Goal: Information Seeking & Learning: Learn about a topic

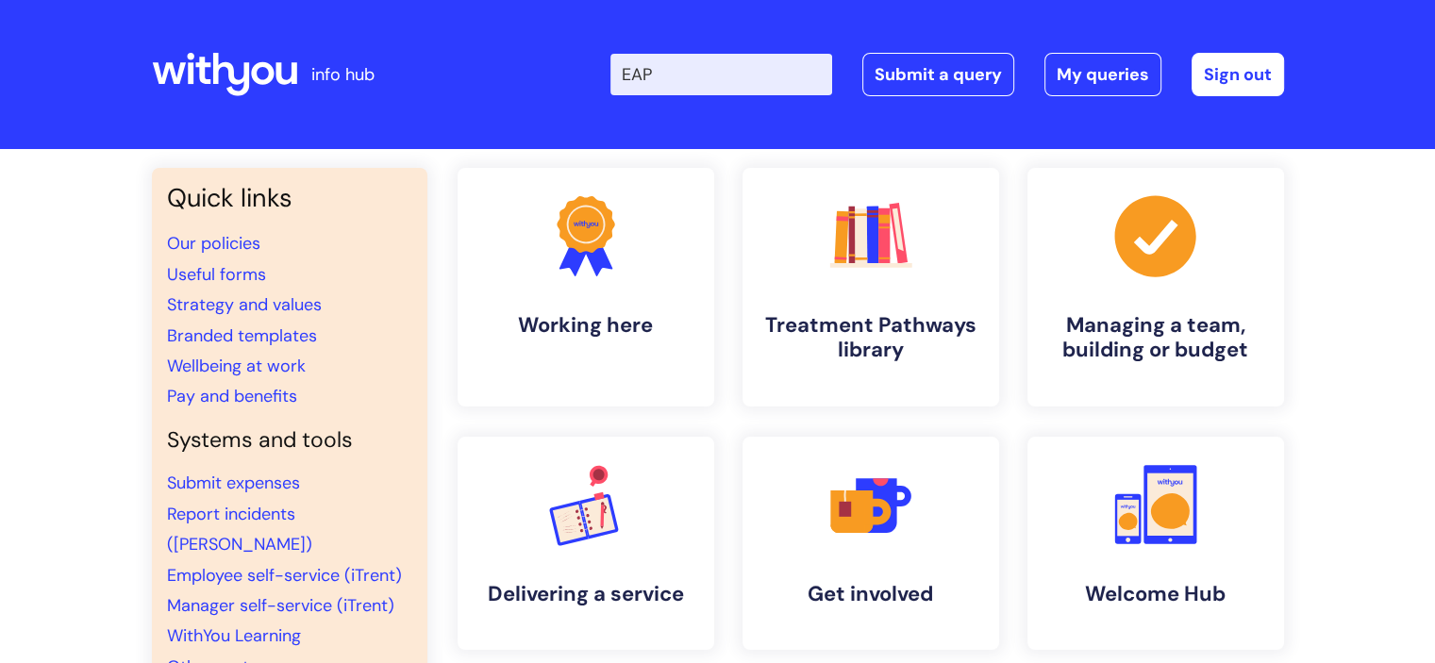
type input "EAP"
click button "Search" at bounding box center [0, 0] width 0 height 0
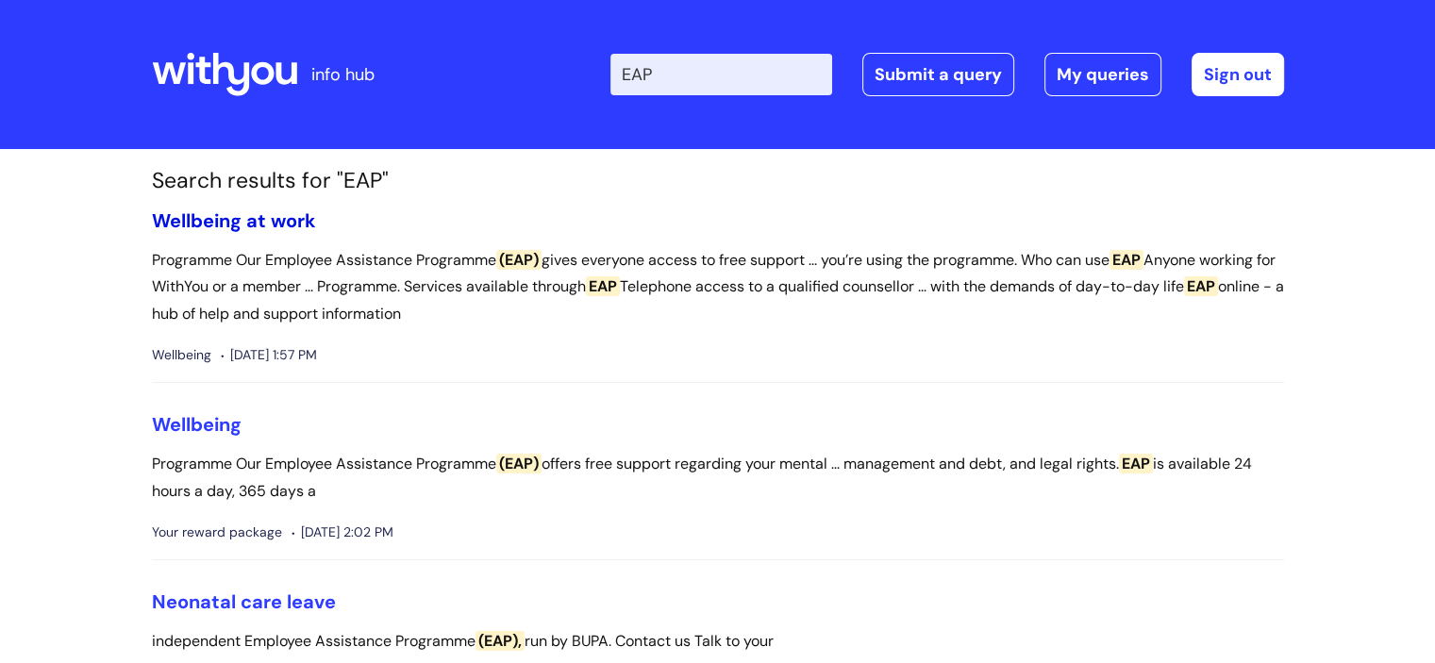
click at [266, 219] on link "Wellbeing at work" at bounding box center [234, 221] width 164 height 25
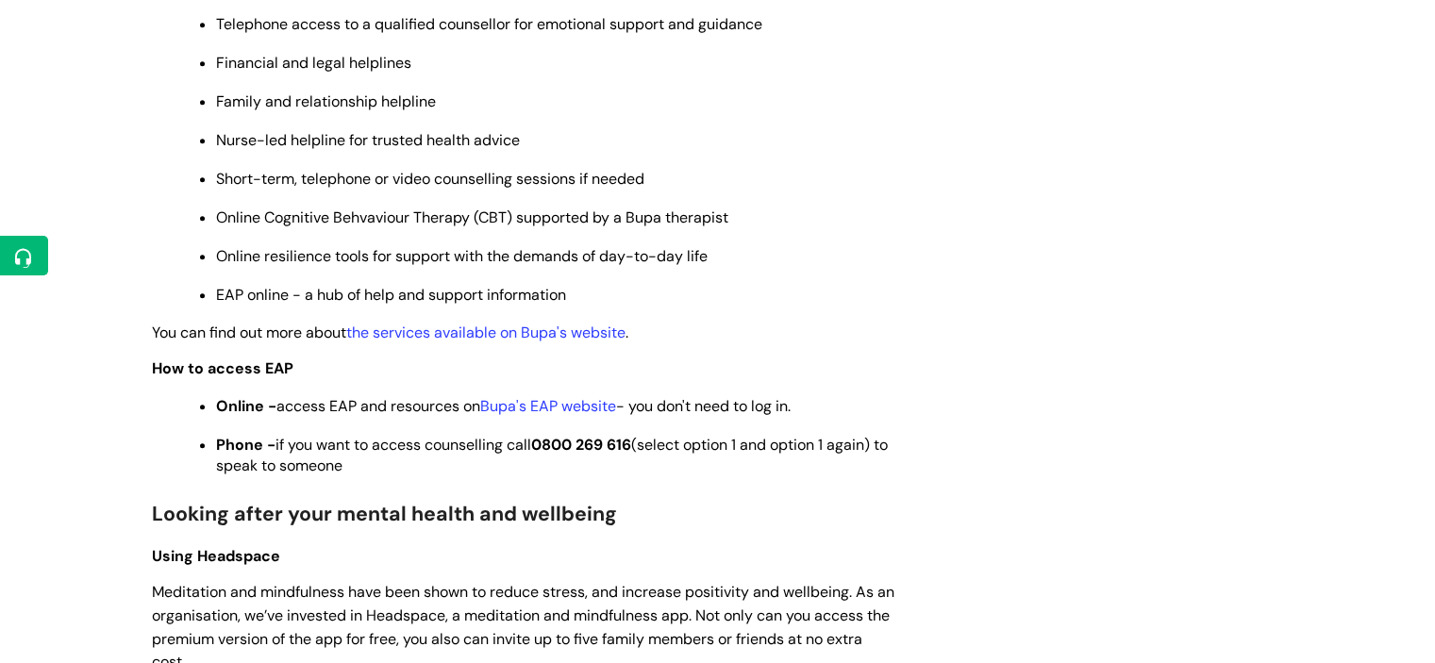
scroll to position [1132, 0]
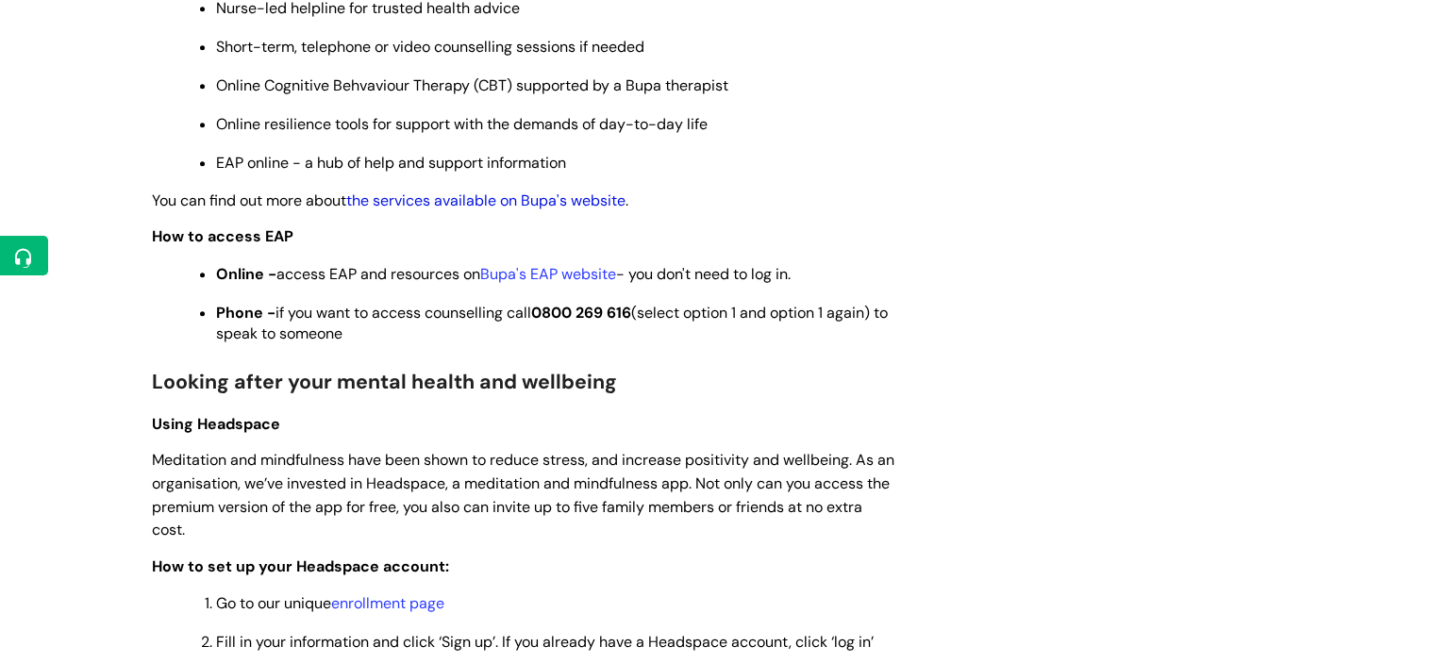
click at [533, 207] on link "the services available on Bupa's website" at bounding box center [485, 201] width 279 height 20
